Goal: Task Accomplishment & Management: Use online tool/utility

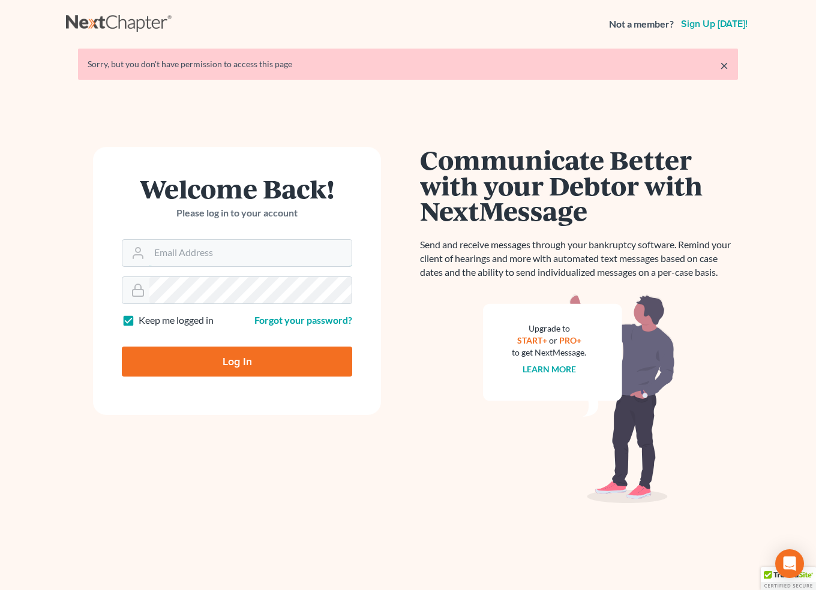
type input "tjdelpup@outlook.com"
click at [243, 362] on input "Log In" at bounding box center [237, 362] width 230 height 30
type input "Thinking..."
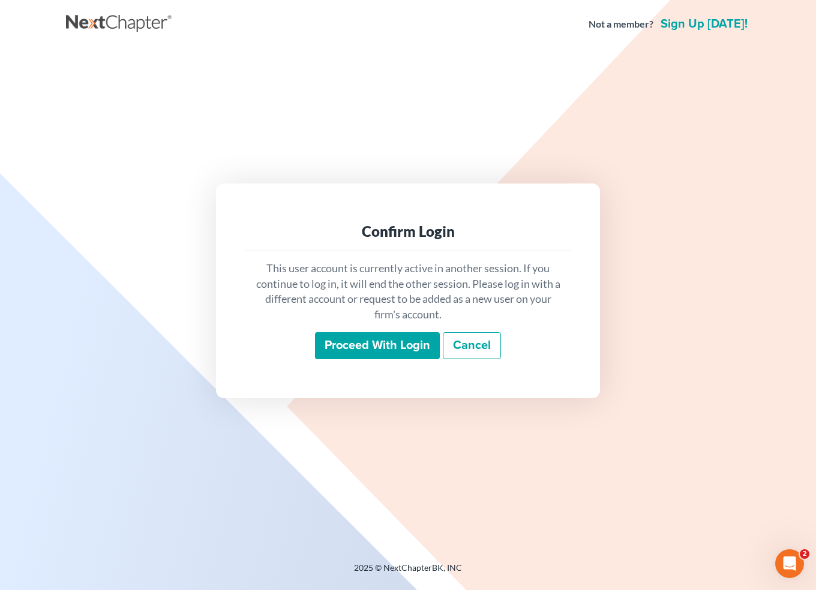
click at [395, 344] on input "Proceed with login" at bounding box center [377, 346] width 125 height 28
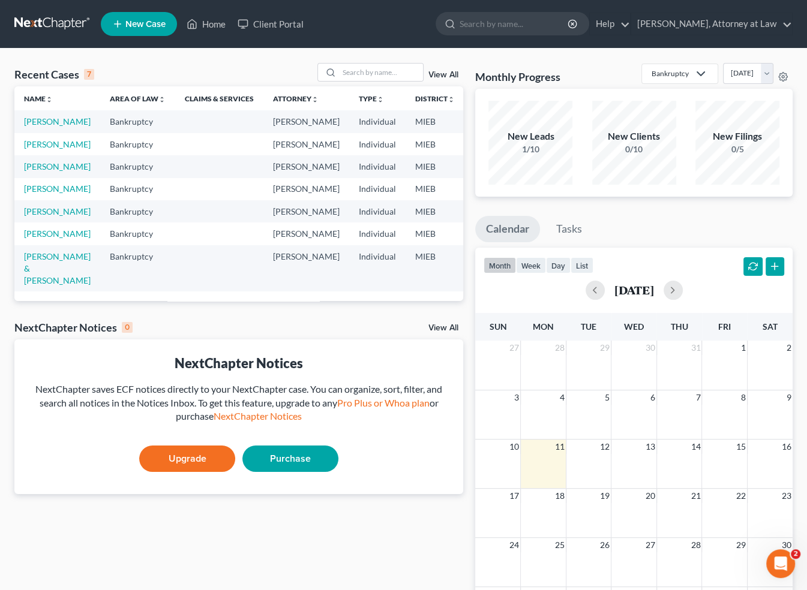
click at [49, 155] on td "AYER, KATHRYN" at bounding box center [57, 144] width 86 height 22
click at [49, 149] on link "AYER, KATHRYN" at bounding box center [57, 144] width 67 height 10
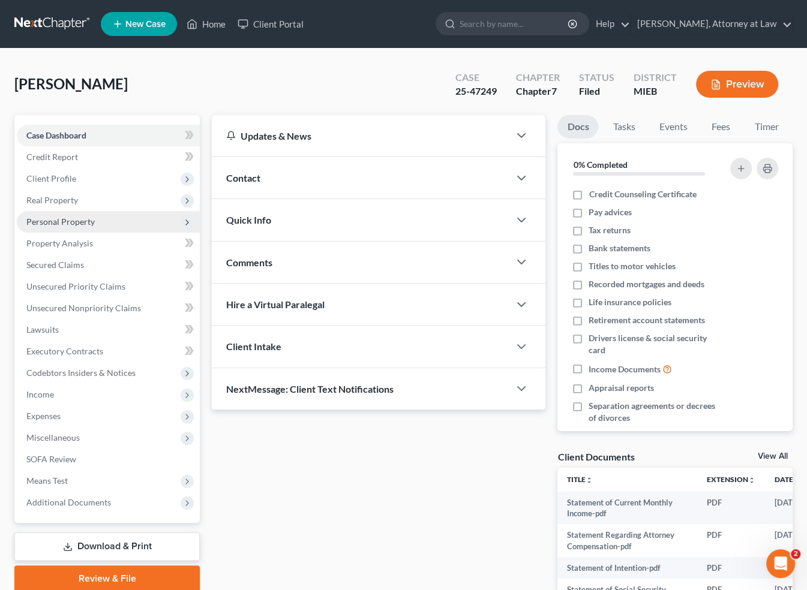
click at [75, 221] on span "Personal Property" at bounding box center [60, 222] width 68 height 10
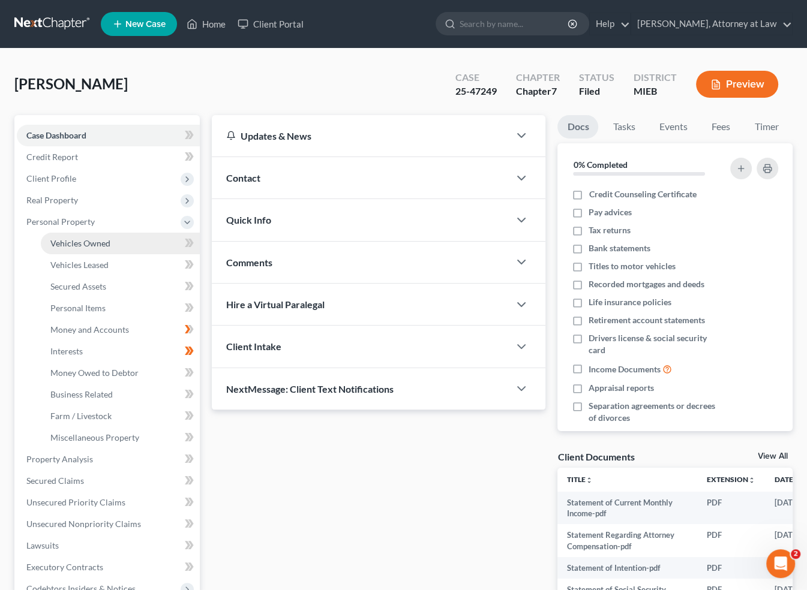
click at [75, 242] on span "Vehicles Owned" at bounding box center [80, 243] width 60 height 10
